Goal: Information Seeking & Learning: Learn about a topic

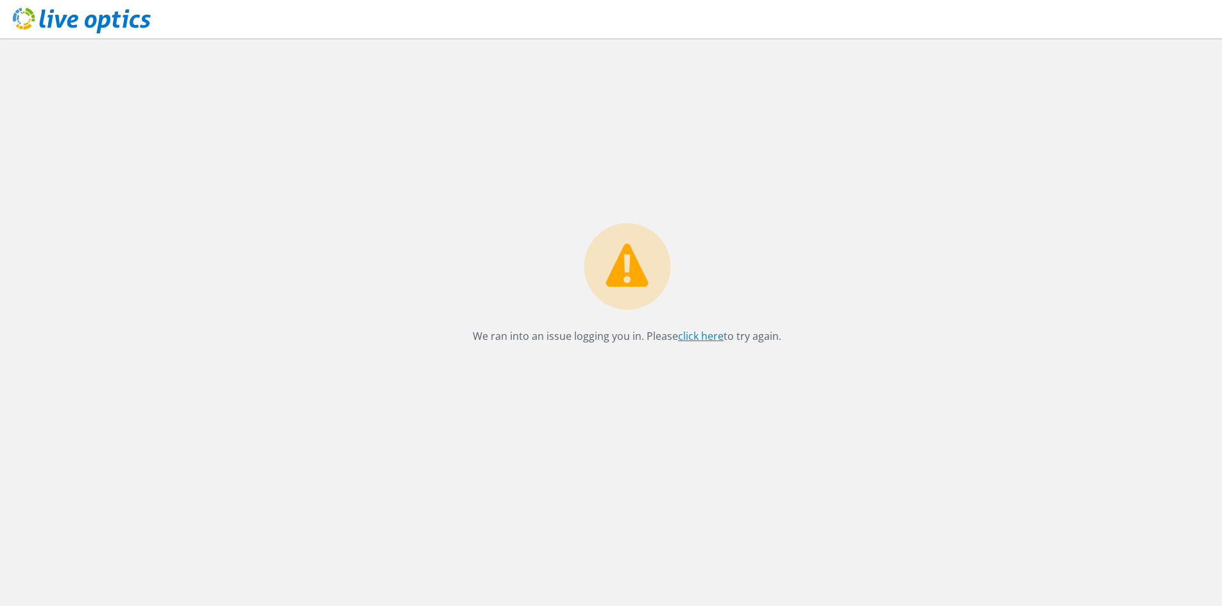
click at [706, 338] on link "click here" at bounding box center [701, 336] width 46 height 14
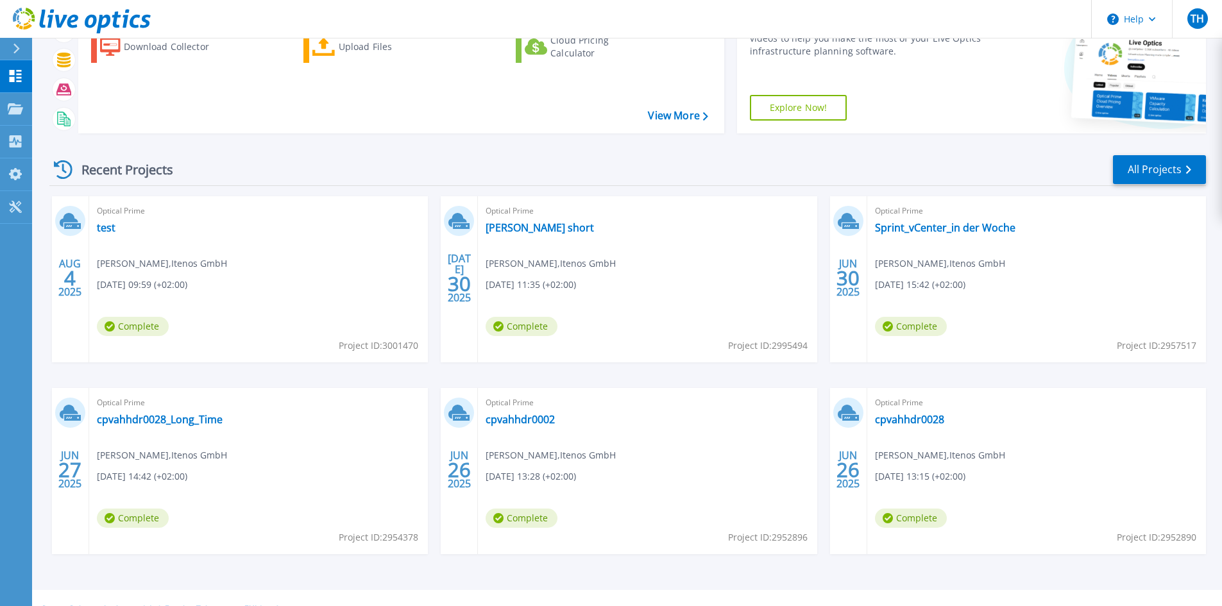
scroll to position [105, 0]
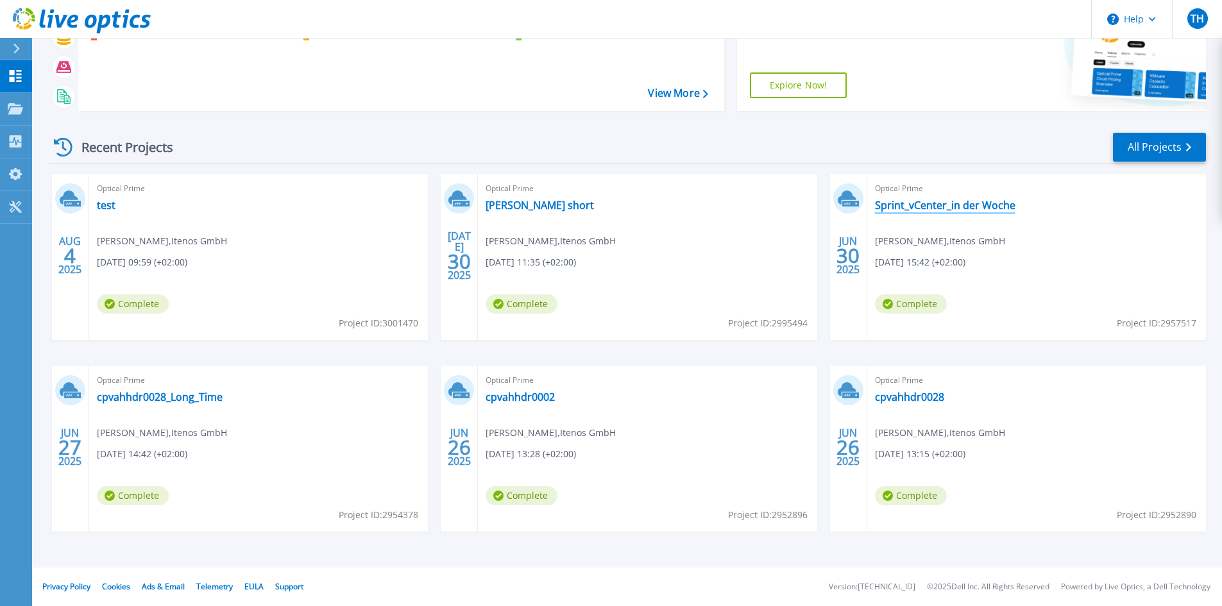
click at [920, 203] on link "Sprint_vCenter_in der Woche" at bounding box center [945, 205] width 140 height 13
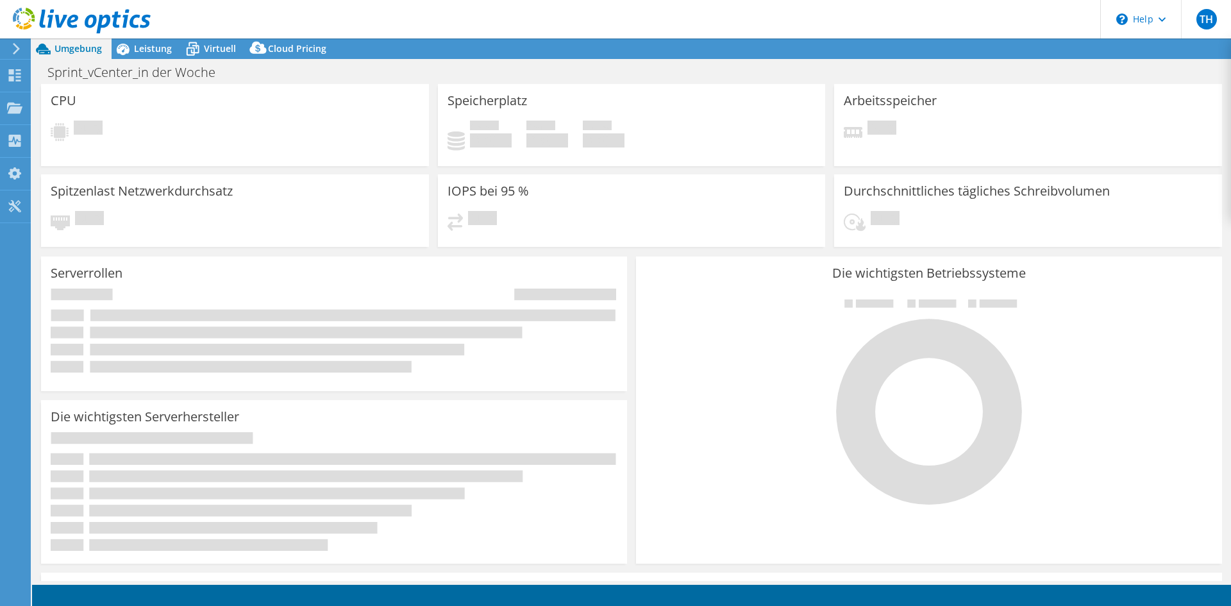
select select "EUFrankfurt"
select select "EUR"
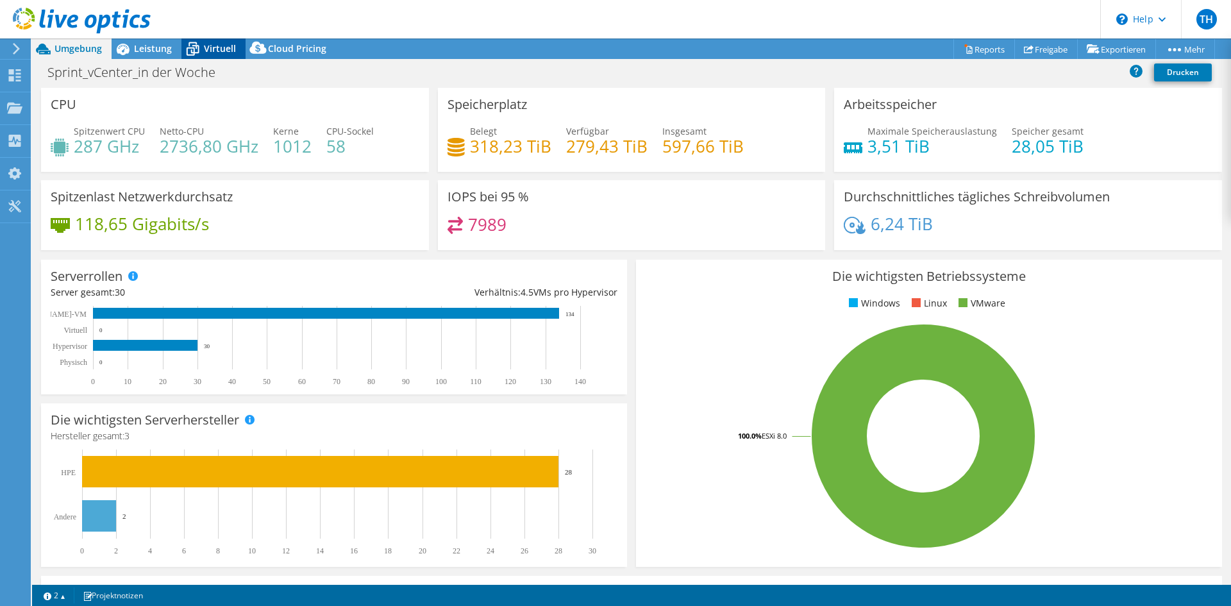
click at [228, 56] on div "Virtuell" at bounding box center [213, 48] width 64 height 21
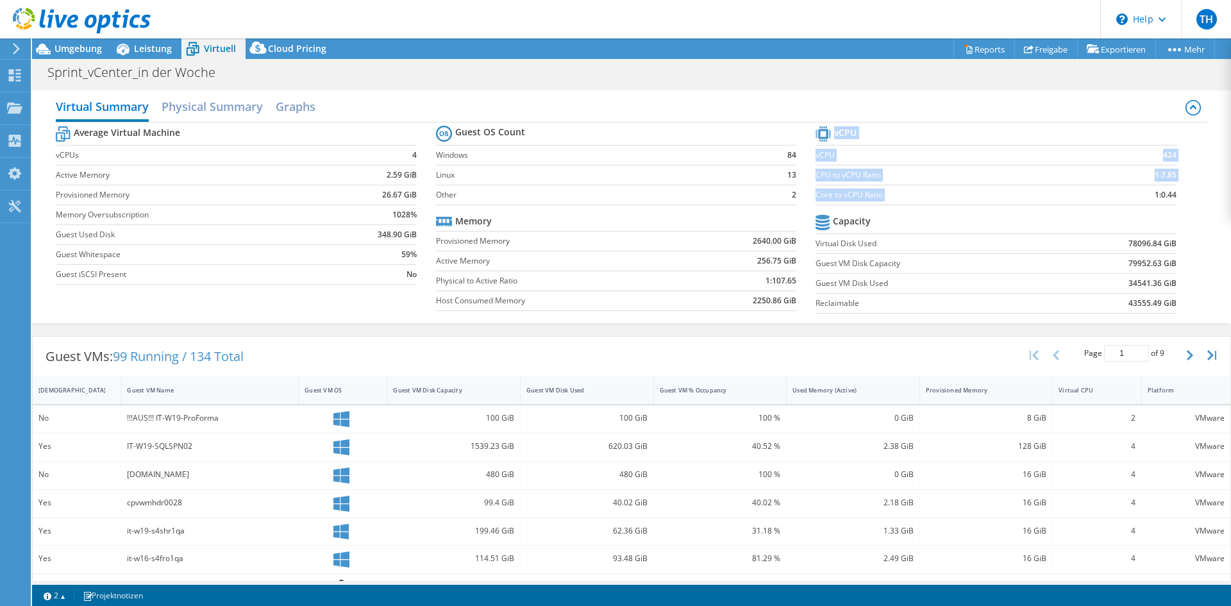
drag, startPoint x: 1175, startPoint y: 190, endPoint x: 1108, endPoint y: 201, distance: 67.5
click at [1108, 201] on section "vCPU vCPU 424 CPU to vCPU Ratio 1:7.85 Core to vCPU Ratio 1:0.44 Capacity Virtu…" at bounding box center [1006, 221] width 380 height 197
click at [91, 45] on span "Umgebung" at bounding box center [78, 48] width 47 height 12
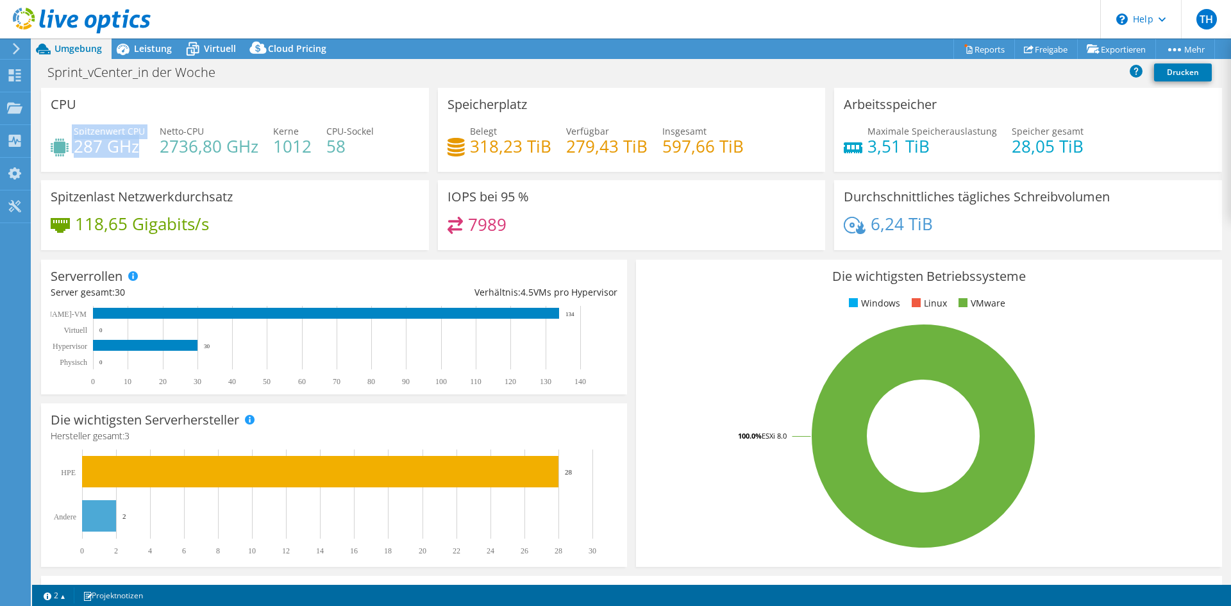
drag, startPoint x: 141, startPoint y: 144, endPoint x: 40, endPoint y: 161, distance: 102.1
click at [40, 161] on div "CPU Spitzenwert CPU 287 GHz Netto-CPU 2736,80 GHz Kerne 1012 CPU-Sockel 58" at bounding box center [235, 130] width 397 height 84
drag, startPoint x: 929, startPoint y: 157, endPoint x: 858, endPoint y: 148, distance: 71.1
click at [858, 148] on div "Maximale Speicherauslastung 3,51 TiB Speicher gesamt 28,05 TiB" at bounding box center [1028, 145] width 369 height 42
click at [200, 54] on icon at bounding box center [192, 49] width 22 height 22
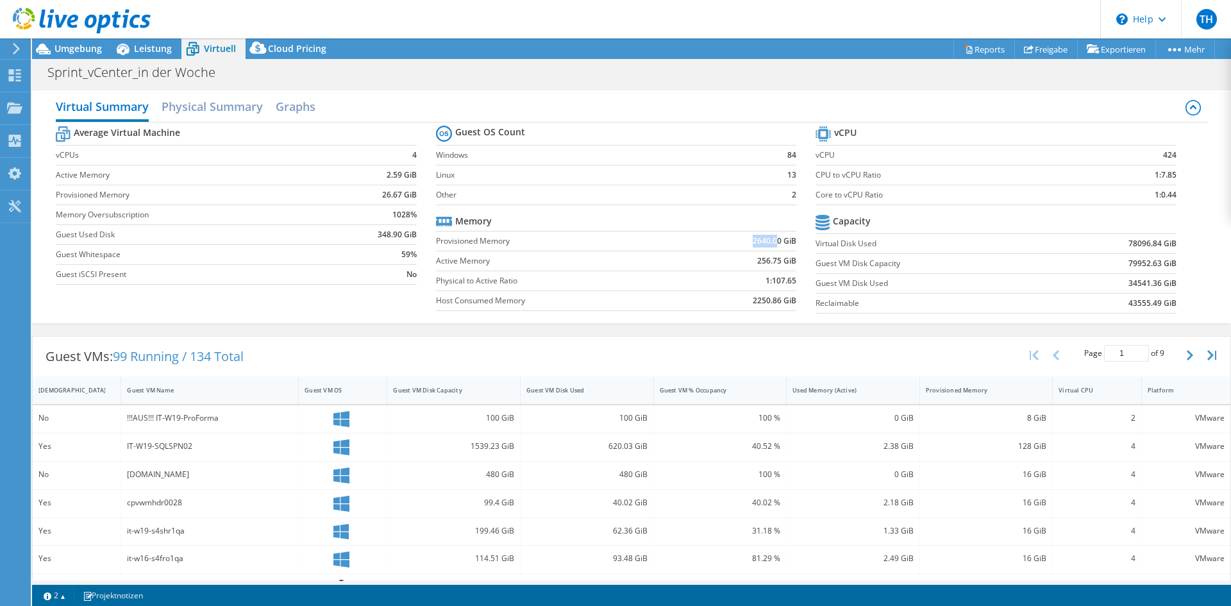
drag, startPoint x: 770, startPoint y: 237, endPoint x: 745, endPoint y: 240, distance: 24.5
click at [745, 240] on td "2640.00 GiB" at bounding box center [740, 241] width 113 height 20
click at [190, 114] on h2 "Physical Summary" at bounding box center [212, 108] width 101 height 28
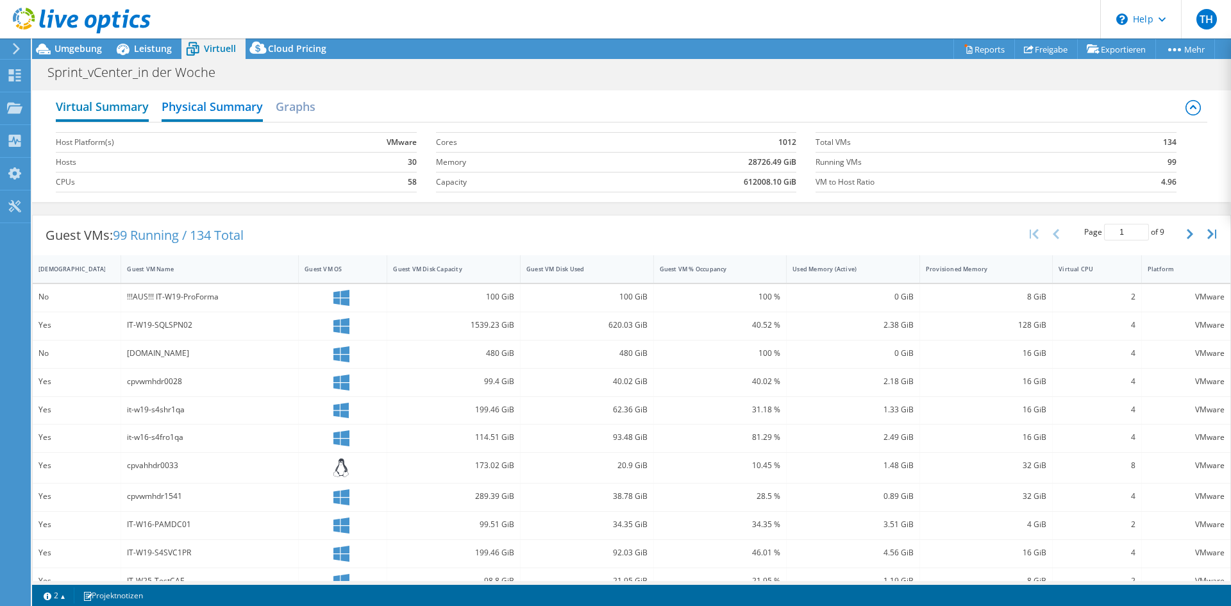
click at [105, 117] on h2 "Virtual Summary" at bounding box center [102, 108] width 93 height 28
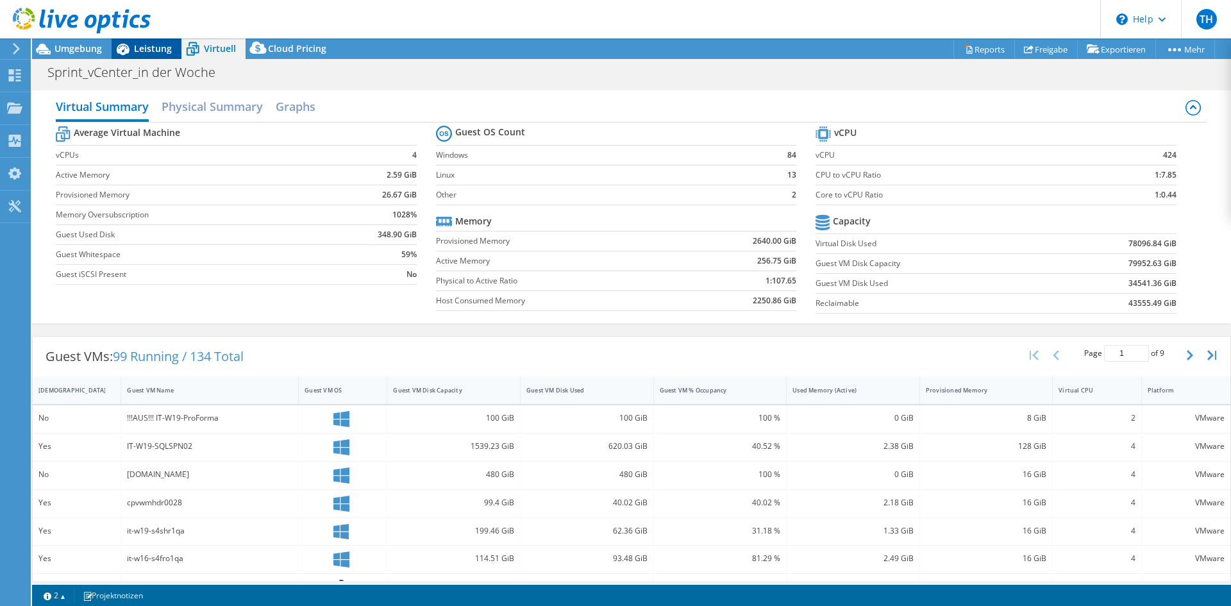
click at [153, 49] on span "Leistung" at bounding box center [153, 48] width 38 height 12
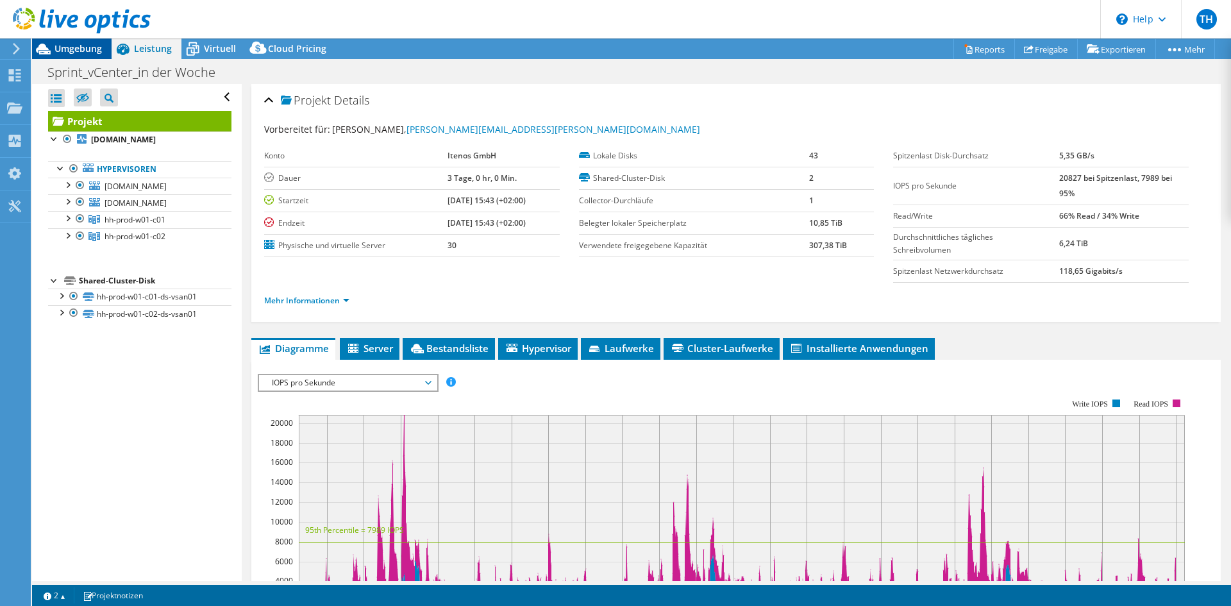
click at [75, 46] on span "Umgebung" at bounding box center [78, 48] width 47 height 12
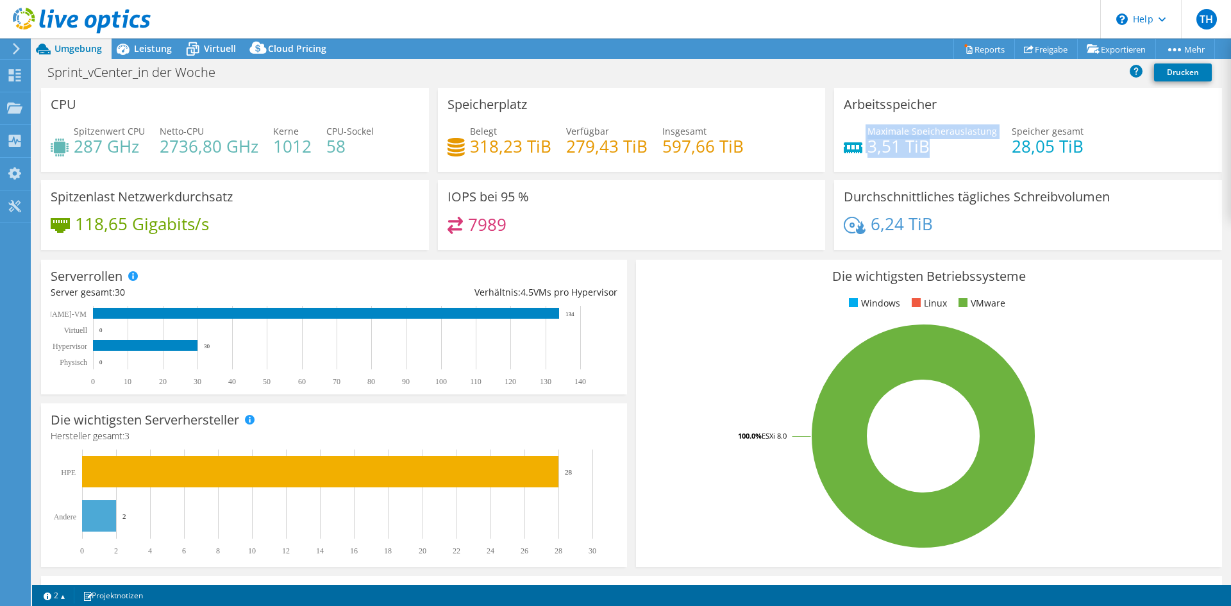
drag, startPoint x: 929, startPoint y: 146, endPoint x: 849, endPoint y: 149, distance: 80.2
click at [849, 149] on div "Maximale Speicherauslastung 3,51 TiB" at bounding box center [920, 138] width 153 height 29
click at [192, 47] on icon at bounding box center [193, 50] width 13 height 10
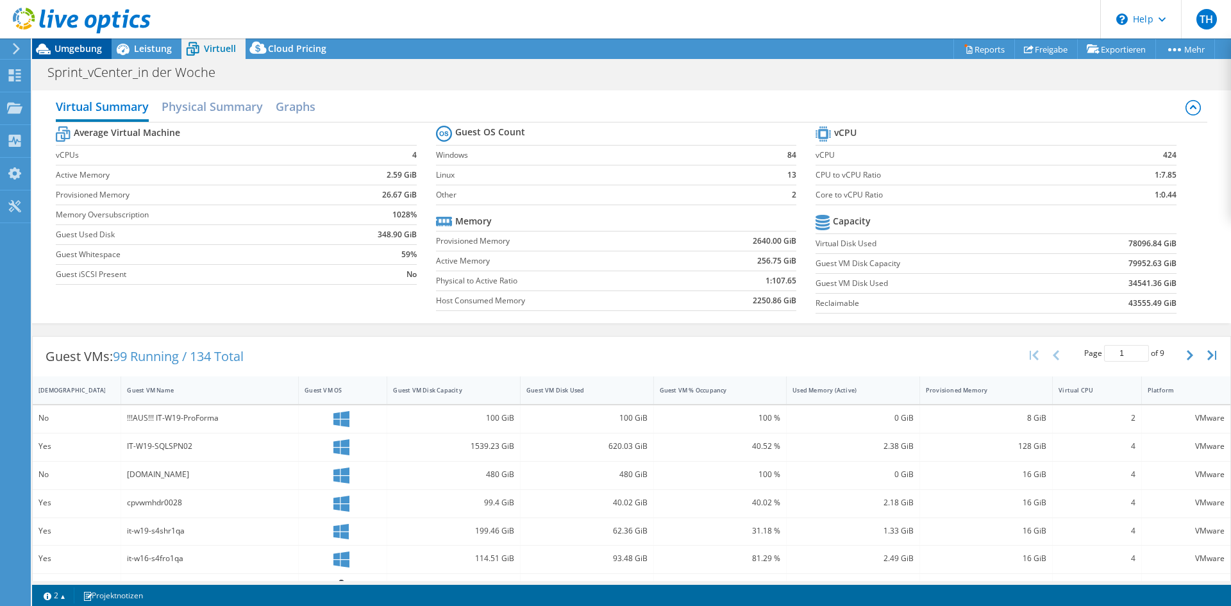
click at [55, 47] on span "Umgebung" at bounding box center [78, 48] width 47 height 12
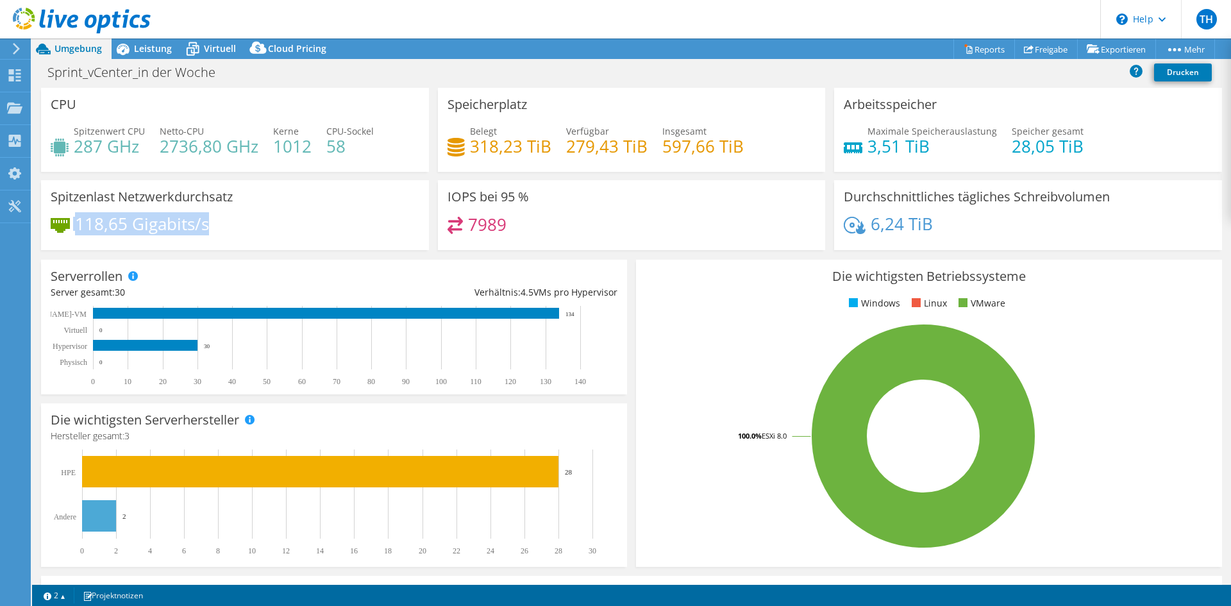
drag, startPoint x: 232, startPoint y: 218, endPoint x: 67, endPoint y: 226, distance: 165.0
click at [67, 226] on div "118,65 Gigabits/s" at bounding box center [235, 230] width 369 height 27
click at [249, 223] on div "118,65 Gigabits/s" at bounding box center [235, 230] width 369 height 27
drag, startPoint x: 249, startPoint y: 223, endPoint x: 72, endPoint y: 230, distance: 177.8
click at [72, 230] on div "118,65 Gigabits/s" at bounding box center [235, 230] width 369 height 27
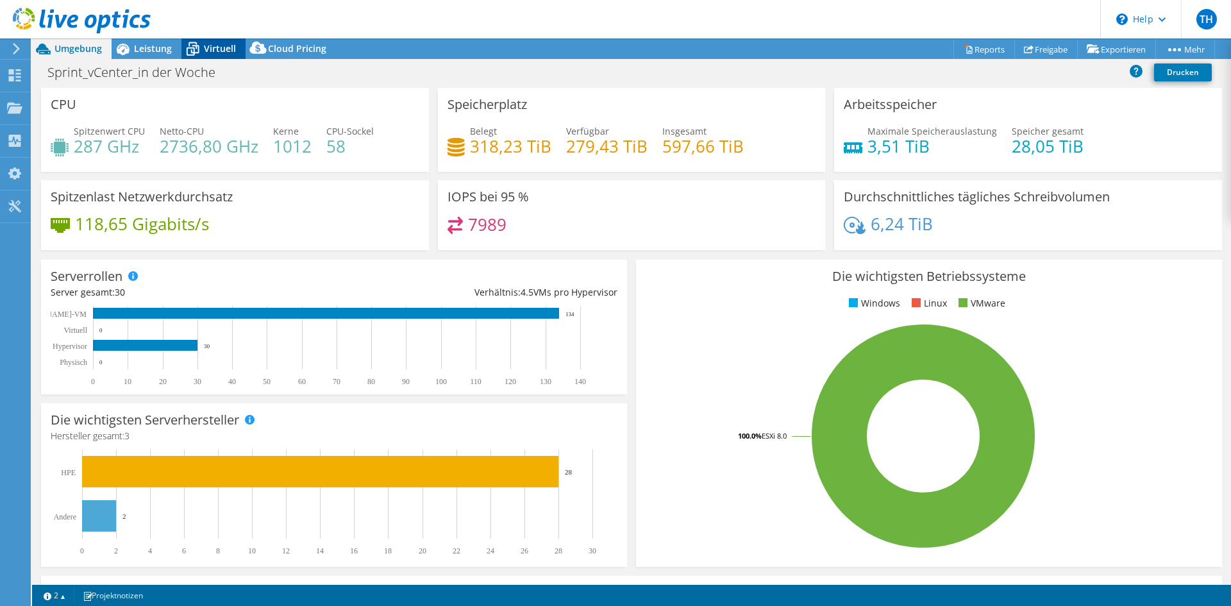
click at [227, 44] on span "Virtuell" at bounding box center [220, 48] width 32 height 12
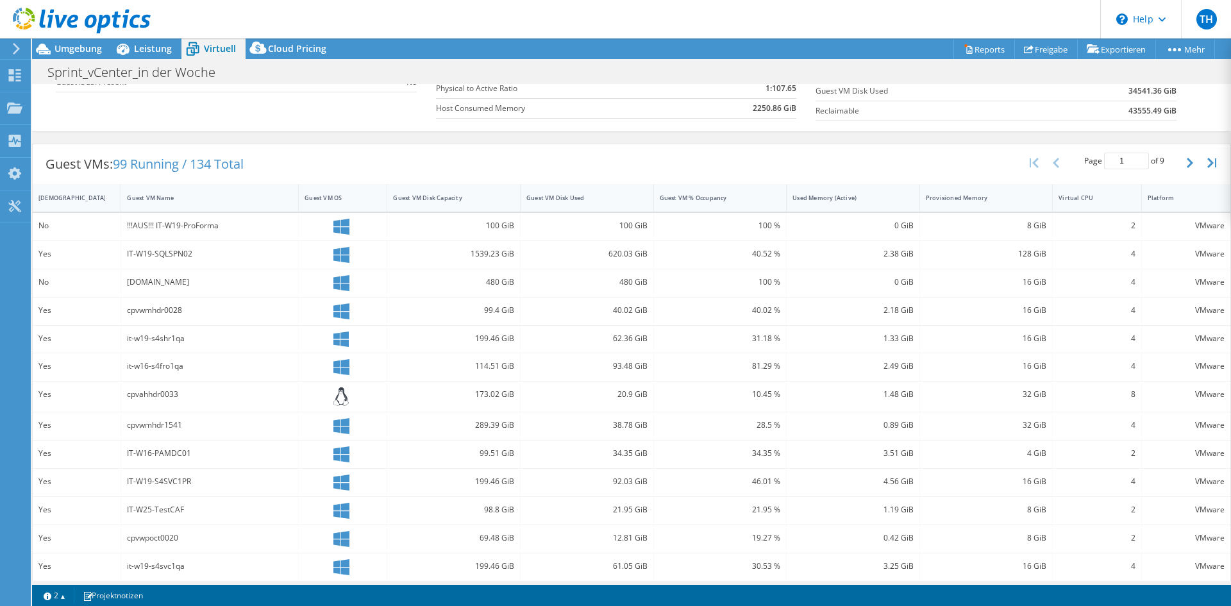
scroll to position [257, 0]
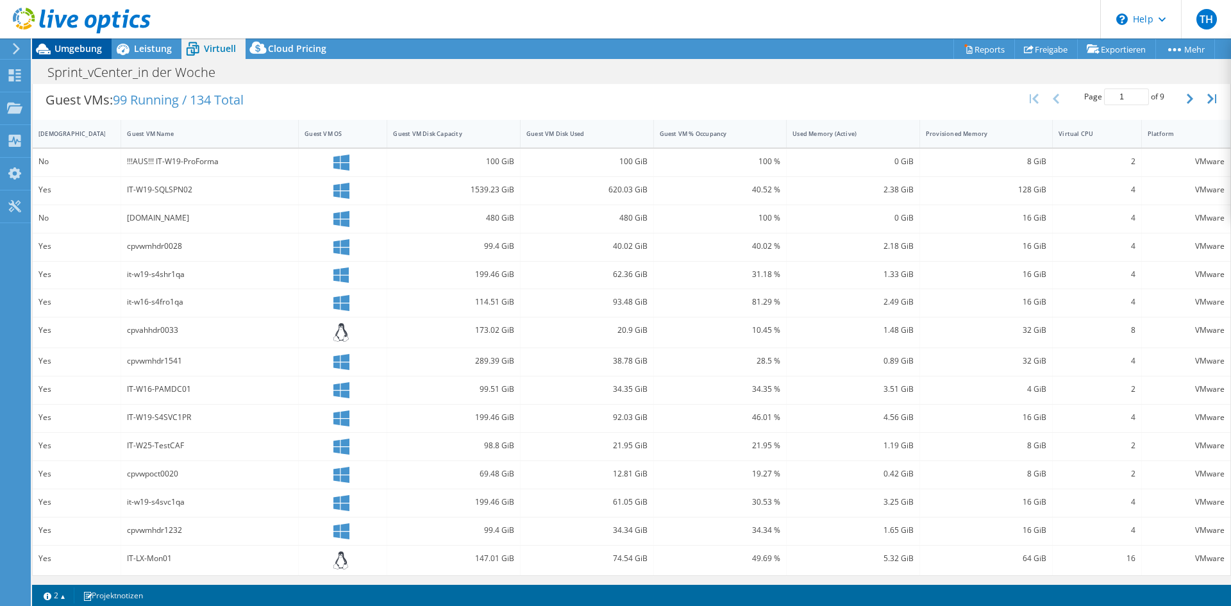
click at [76, 51] on span "Umgebung" at bounding box center [78, 48] width 47 height 12
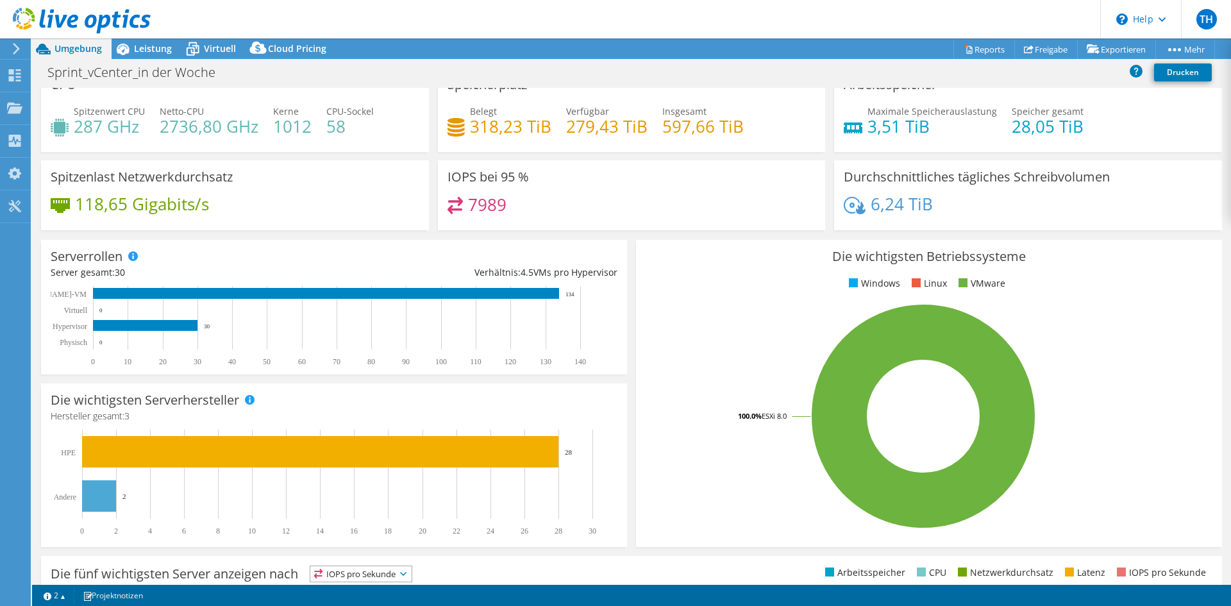
scroll to position [0, 0]
